Goal: Information Seeking & Learning: Learn about a topic

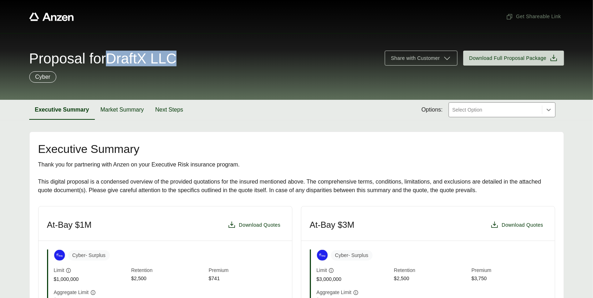
drag, startPoint x: 117, startPoint y: 57, endPoint x: 206, endPoint y: 59, distance: 89.8
click at [206, 59] on div "Proposal for DraftX LLC" at bounding box center [202, 58] width 347 height 14
copy span "DraftX LLC"
click at [135, 110] on button "Market Summary" at bounding box center [122, 110] width 55 height 20
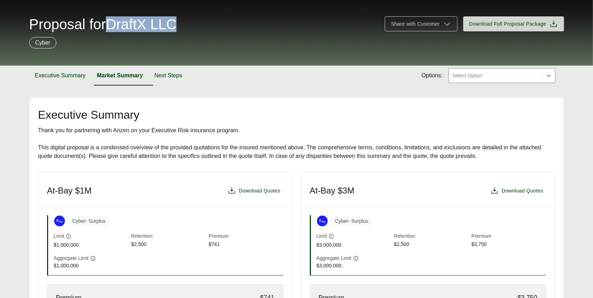
scroll to position [75, 0]
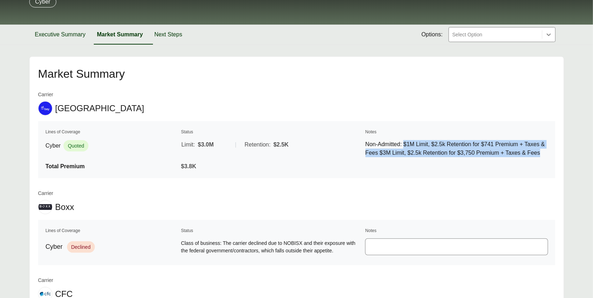
drag, startPoint x: 407, startPoint y: 143, endPoint x: 417, endPoint y: 160, distance: 19.9
click at [417, 157] on p "Non-Admitted: $1M Limit, $2.5k Retention for $741 Premium + Taxes & Fees $3M Li…" at bounding box center [456, 148] width 182 height 17
copy p "$1M Limit, $2.5k Retention for $741 Premium + Taxes & Fees $3M Limit, $2.5k Ret…"
click at [50, 25] on button "Executive Summary" at bounding box center [60, 35] width 62 height 20
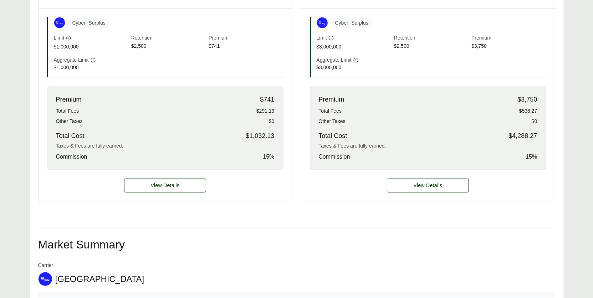
scroll to position [273, 0]
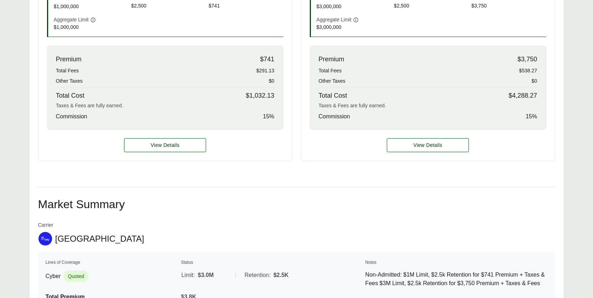
click at [167, 151] on div "View Details" at bounding box center [164, 145] width 253 height 31
click at [168, 149] on button "View Details" at bounding box center [165, 145] width 82 height 14
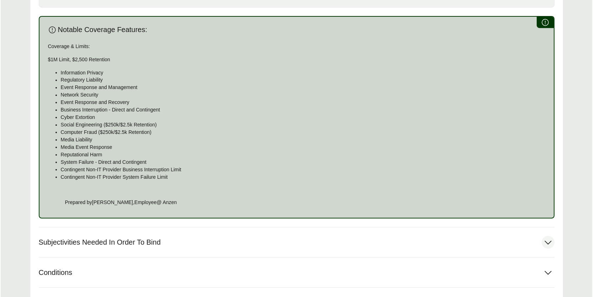
scroll to position [480, 0]
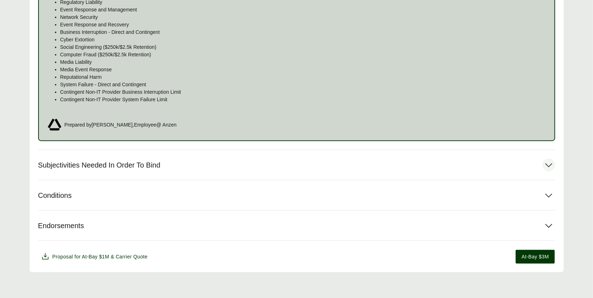
drag, startPoint x: 231, startPoint y: 151, endPoint x: 226, endPoint y: 148, distance: 5.9
click at [231, 151] on button "Subjectivities Needed In Order To Bind" at bounding box center [296, 165] width 517 height 30
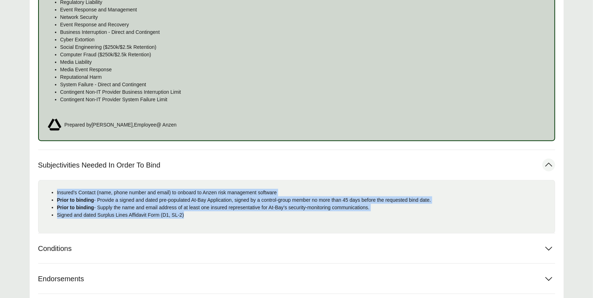
drag, startPoint x: 184, startPoint y: 212, endPoint x: 56, endPoint y: 190, distance: 129.9
click at [55, 190] on ul "Insured's Contact (name, phone number and email) to onboard to Anzen risk manag…" at bounding box center [296, 204] width 505 height 30
copy ul "Insured's Contact (name, phone number and email) to onboard to Anzen risk manag…"
